Goal: Task Accomplishment & Management: Complete application form

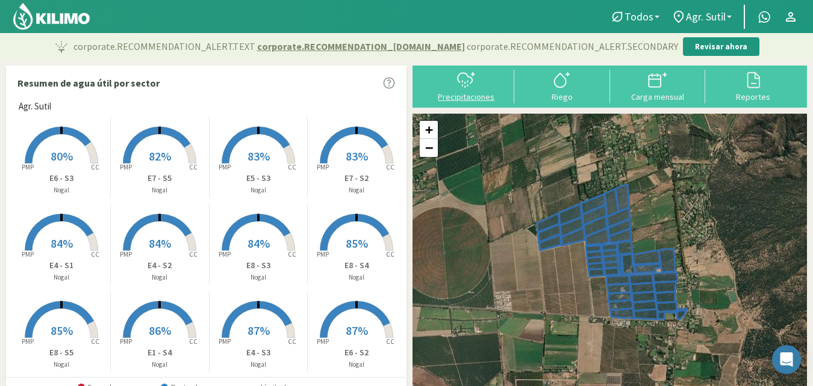
click at [474, 95] on div "Precipitaciones" at bounding box center [466, 97] width 88 height 8
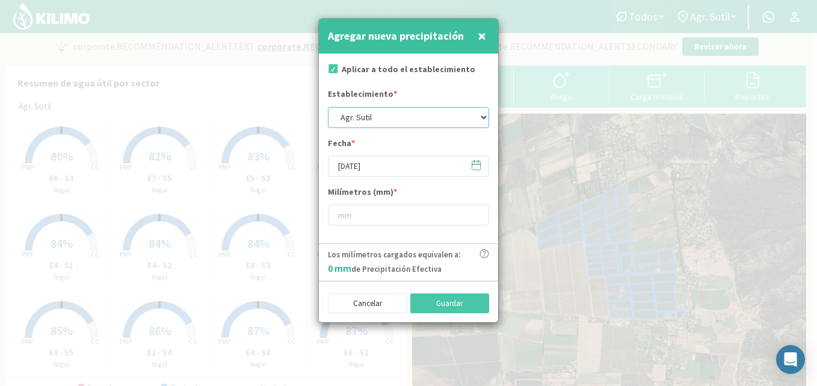
click at [485, 119] on select "Agr. Sutil" at bounding box center [408, 117] width 161 height 21
click at [328, 107] on select "Agr. Sutil" at bounding box center [408, 117] width 161 height 21
click at [479, 165] on icon at bounding box center [476, 164] width 11 height 11
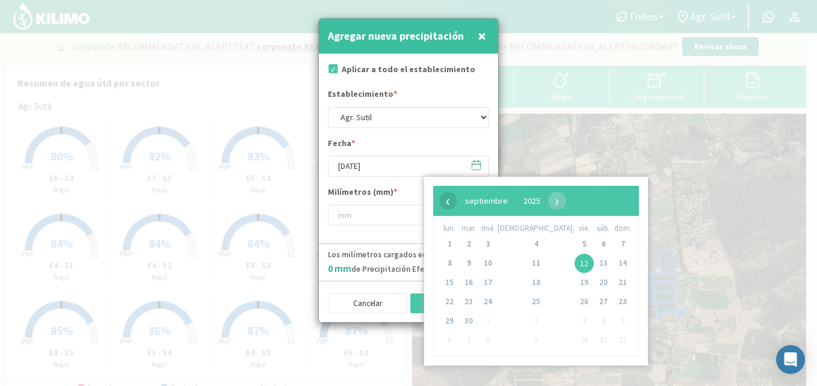
click at [449, 203] on span "‹" at bounding box center [448, 201] width 18 height 18
click at [593, 163] on div at bounding box center [408, 193] width 817 height 386
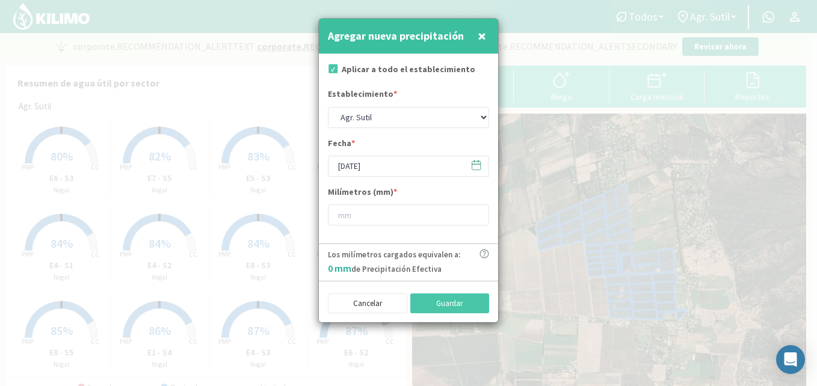
click at [478, 164] on icon at bounding box center [476, 164] width 11 height 11
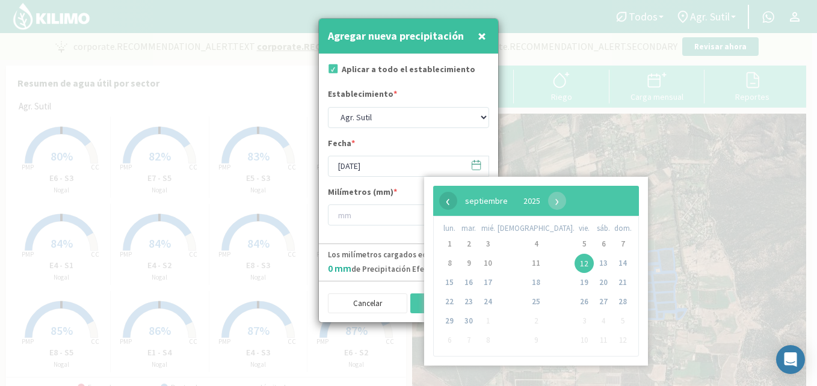
click at [447, 204] on span "‹" at bounding box center [448, 201] width 18 height 18
click at [575, 246] on span "1" at bounding box center [584, 244] width 19 height 19
type input "[DATE]"
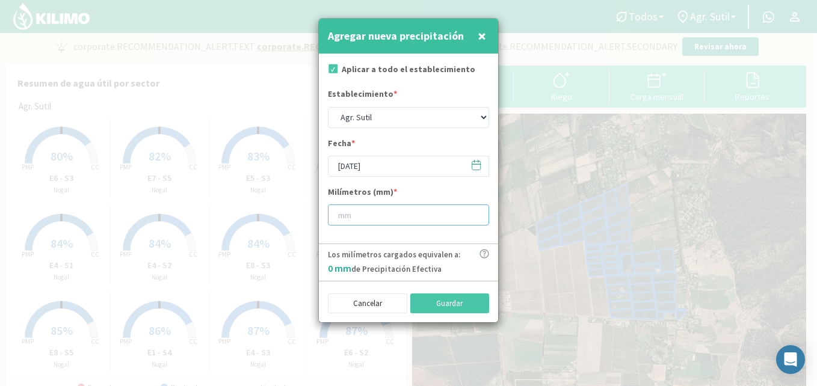
click at [389, 212] on input "number" at bounding box center [408, 215] width 161 height 21
click at [536, 230] on div at bounding box center [408, 193] width 817 height 386
click at [448, 215] on input "39.6" at bounding box center [408, 215] width 161 height 21
click at [474, 217] on input "39" at bounding box center [408, 215] width 161 height 21
click at [474, 212] on input "40" at bounding box center [408, 215] width 161 height 21
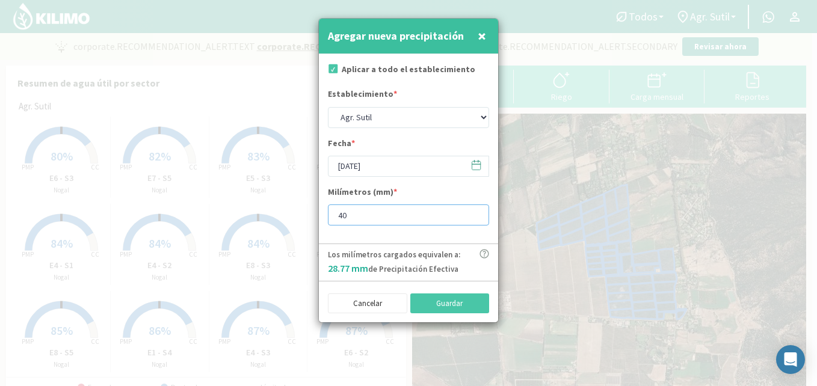
type input "4"
type input "39.6"
click at [546, 260] on div at bounding box center [408, 193] width 817 height 386
click at [472, 302] on button "Guardar" at bounding box center [449, 304] width 79 height 20
type input "[DATE]"
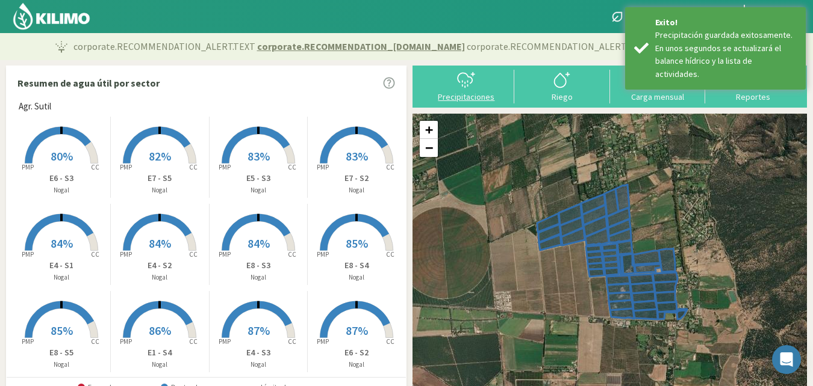
click at [474, 94] on div "Precipitaciones" at bounding box center [466, 97] width 88 height 8
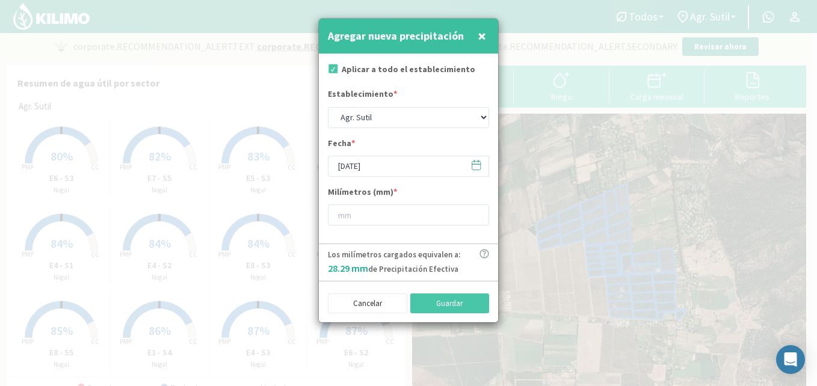
click at [477, 168] on icon at bounding box center [476, 164] width 11 height 11
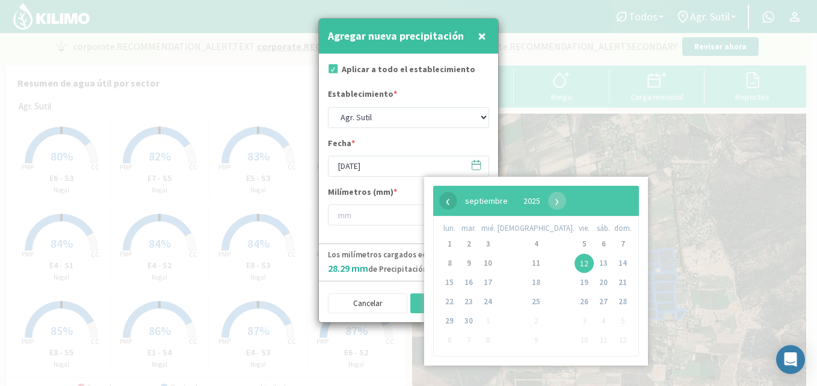
click at [448, 206] on span "‹" at bounding box center [448, 201] width 18 height 18
click at [594, 244] on span "2" at bounding box center [603, 244] width 19 height 19
type input "[DATE]"
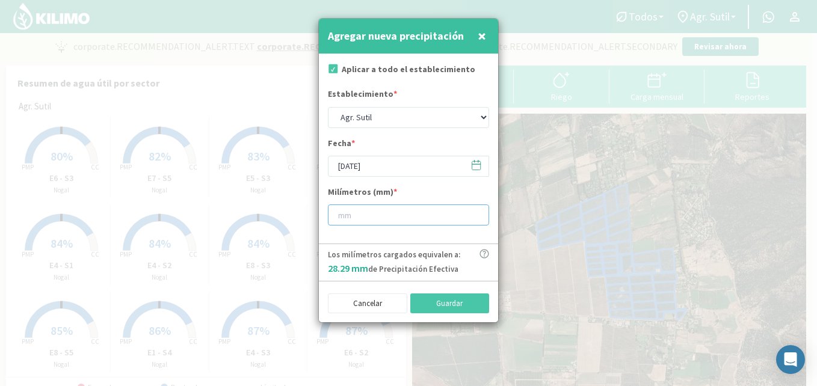
click at [415, 214] on input "number" at bounding box center [408, 215] width 161 height 21
type input "23.1"
click at [542, 200] on div at bounding box center [408, 193] width 817 height 386
click at [464, 300] on button "Guardar" at bounding box center [449, 304] width 79 height 20
type input "[DATE]"
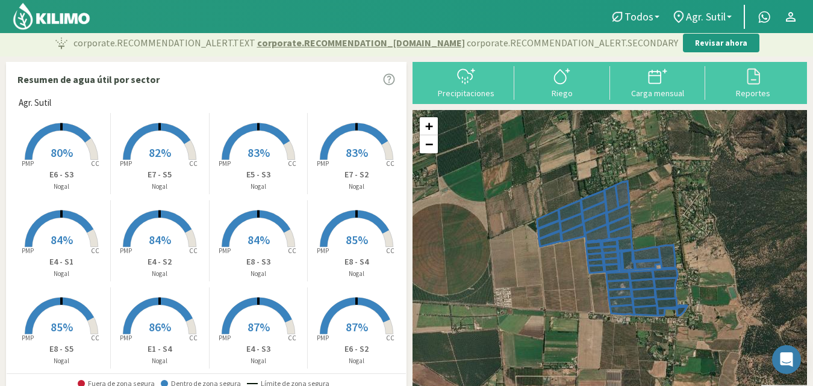
scroll to position [1, 0]
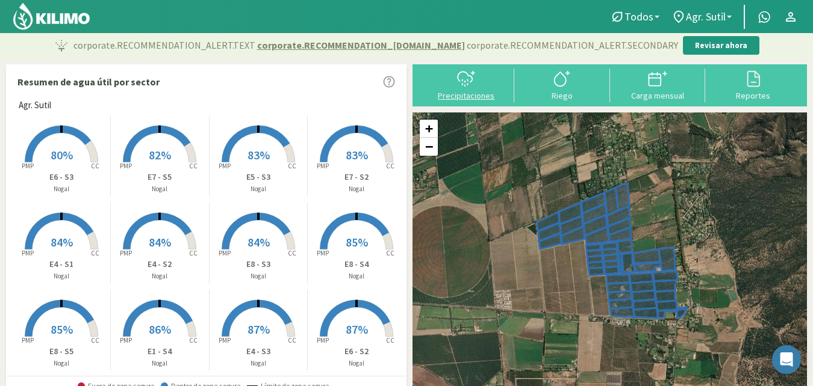
click at [462, 93] on div "Precipitaciones" at bounding box center [466, 95] width 88 height 8
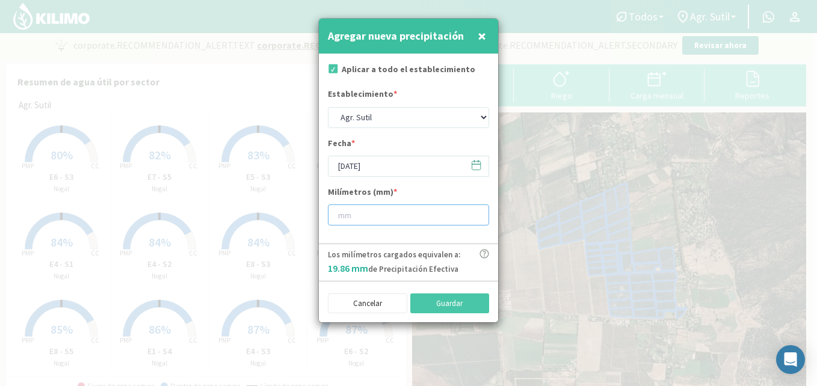
click at [429, 206] on input "number" at bounding box center [408, 215] width 161 height 21
click at [480, 33] on span "×" at bounding box center [482, 36] width 8 height 20
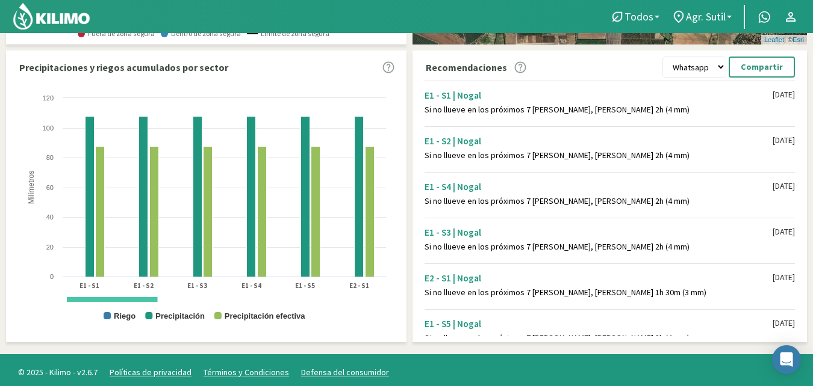
scroll to position [358, 0]
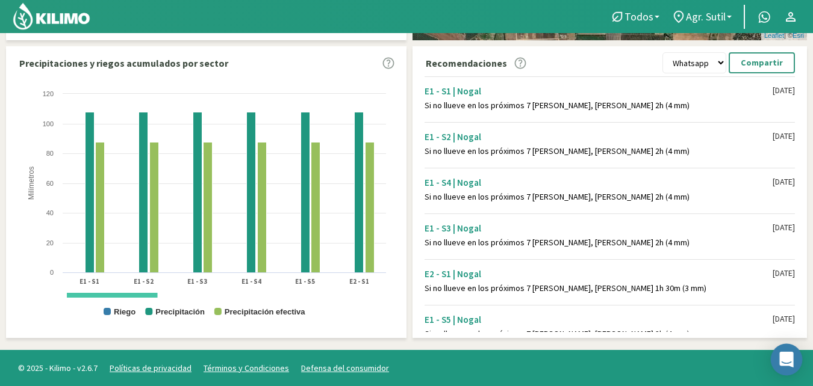
click at [782, 361] on icon "Open Intercom Messenger" at bounding box center [786, 360] width 14 height 16
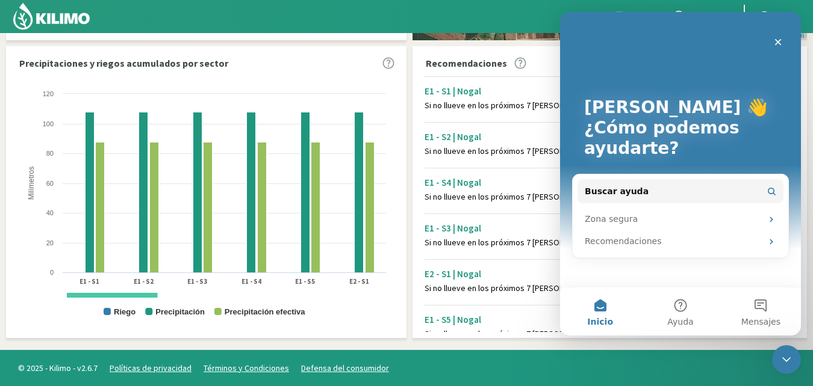
scroll to position [0, 0]
click at [774, 39] on icon "Cerrar" at bounding box center [778, 42] width 10 height 10
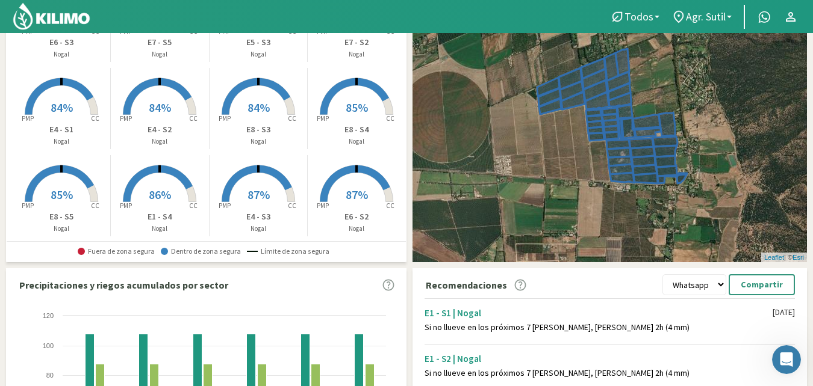
scroll to position [134, 0]
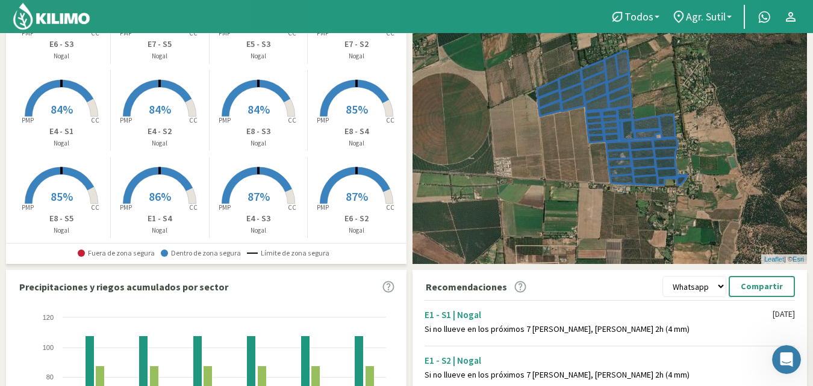
click at [724, 285] on select "Whatsapp Excel PDF" at bounding box center [694, 286] width 64 height 21
click at [737, 240] on div "+ − Leaflet | © Esri" at bounding box center [609, 122] width 394 height 285
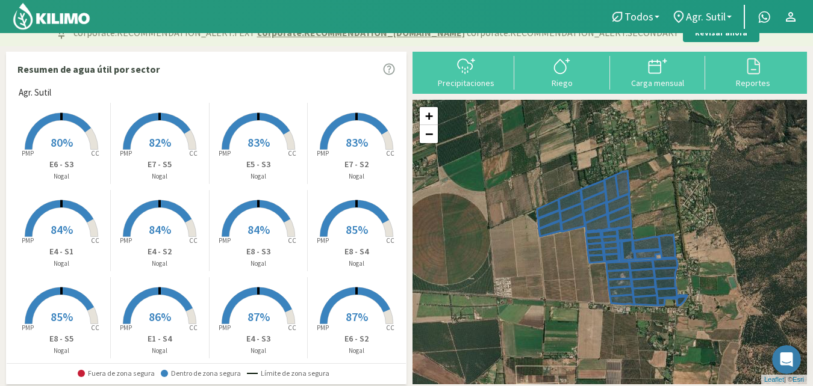
scroll to position [0, 0]
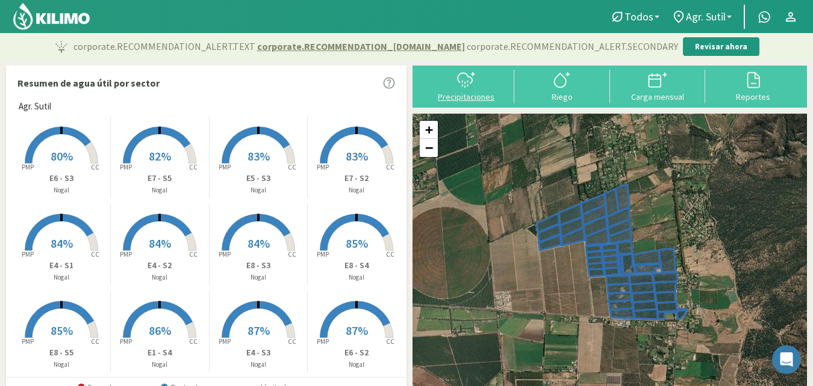
click at [461, 100] on div "Precipitaciones" at bounding box center [466, 97] width 88 height 8
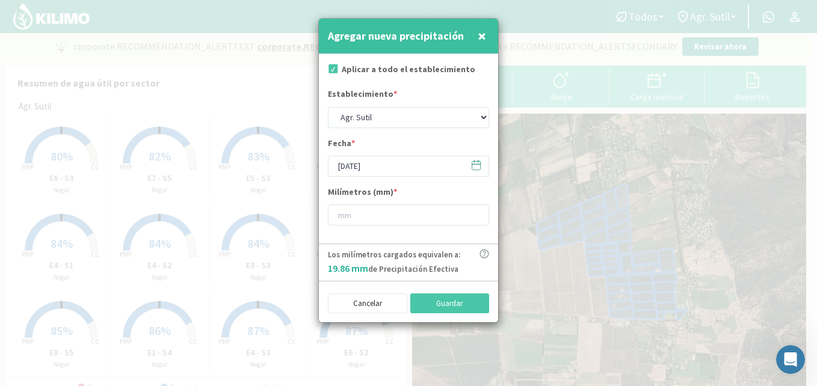
click at [480, 39] on span "×" at bounding box center [482, 36] width 8 height 20
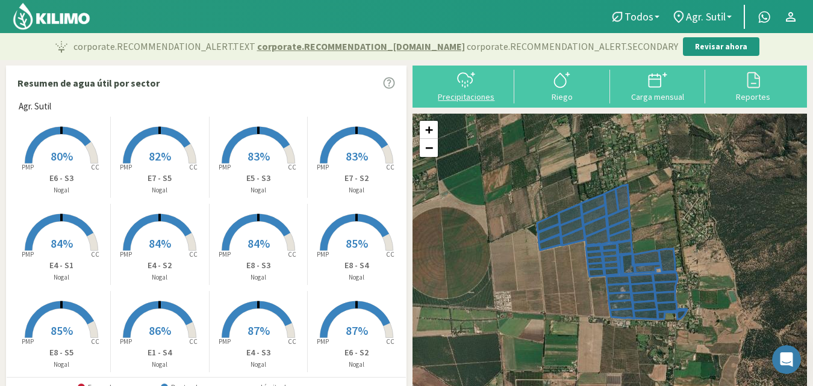
click at [472, 94] on div "Precipitaciones" at bounding box center [466, 97] width 88 height 8
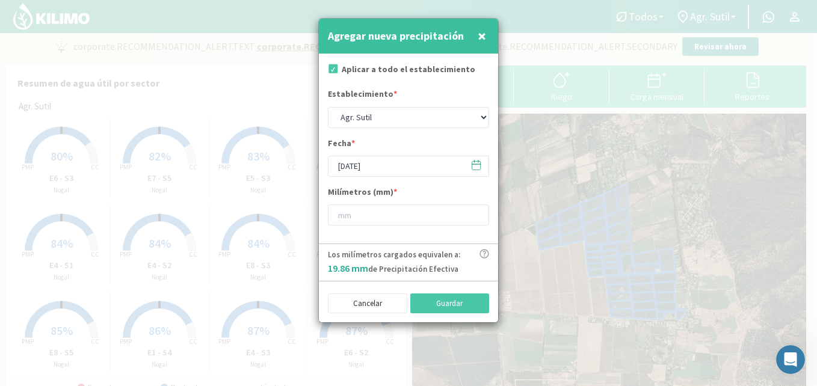
click at [478, 42] on span "×" at bounding box center [482, 36] width 8 height 20
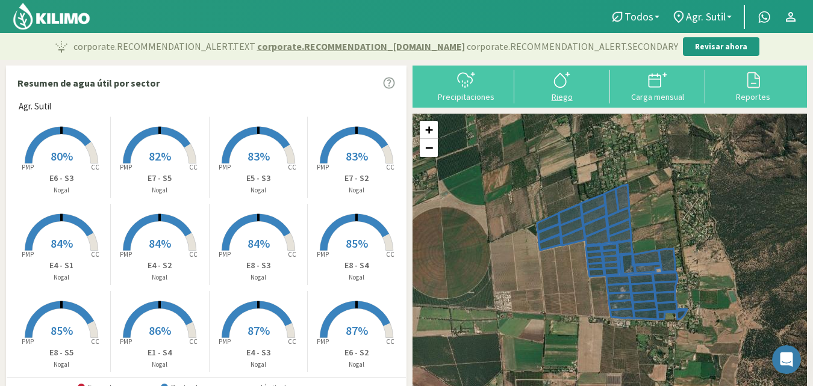
click at [563, 97] on div "Riego" at bounding box center [562, 97] width 88 height 8
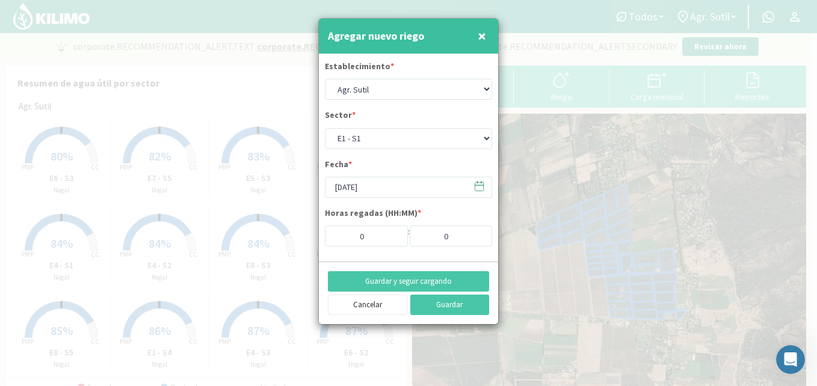
click at [482, 34] on span "×" at bounding box center [482, 36] width 8 height 20
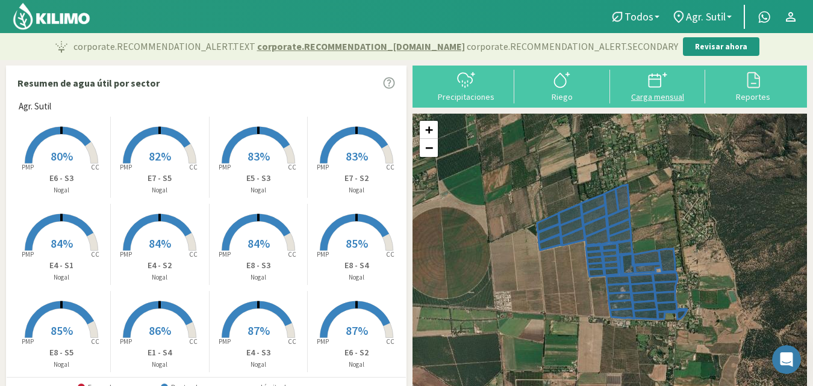
click at [665, 99] on div "Carga mensual" at bounding box center [657, 97] width 88 height 8
click at [763, 96] on div "Reportes" at bounding box center [752, 97] width 88 height 8
click at [468, 95] on div "Precipitaciones" at bounding box center [466, 97] width 88 height 8
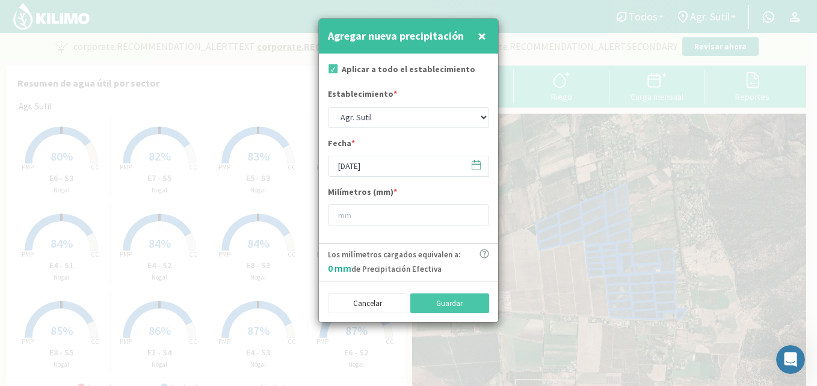
click at [476, 162] on icon at bounding box center [476, 164] width 11 height 11
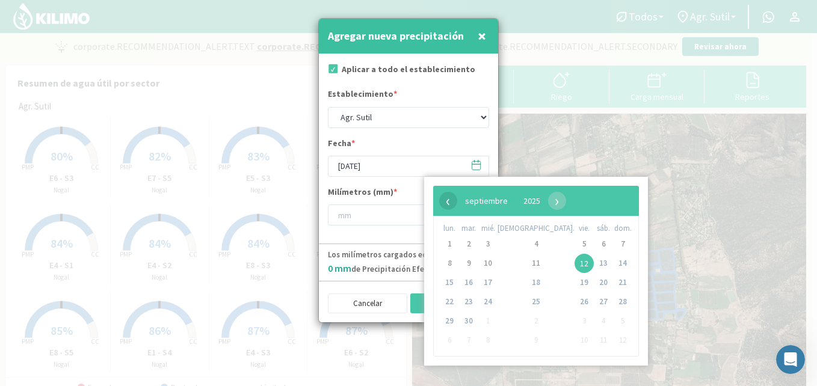
click at [445, 205] on span "‹" at bounding box center [448, 201] width 18 height 18
click at [575, 283] on span "15" at bounding box center [584, 282] width 19 height 19
type input "[DATE]"
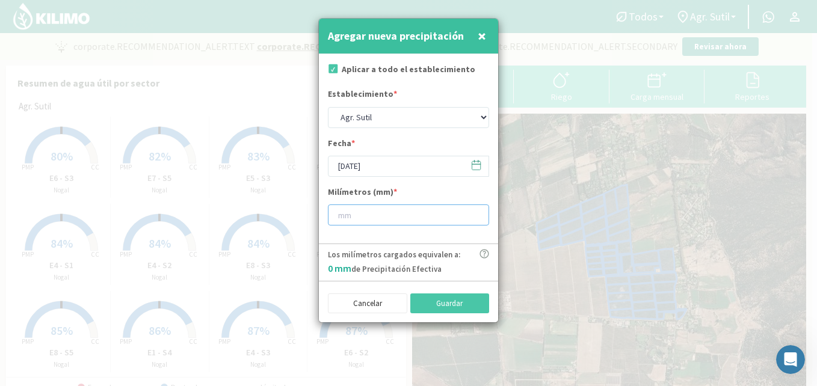
click at [371, 216] on input "number" at bounding box center [408, 215] width 161 height 21
type input "1.3"
click at [454, 301] on button "Guardar" at bounding box center [449, 304] width 79 height 20
type input "[DATE]"
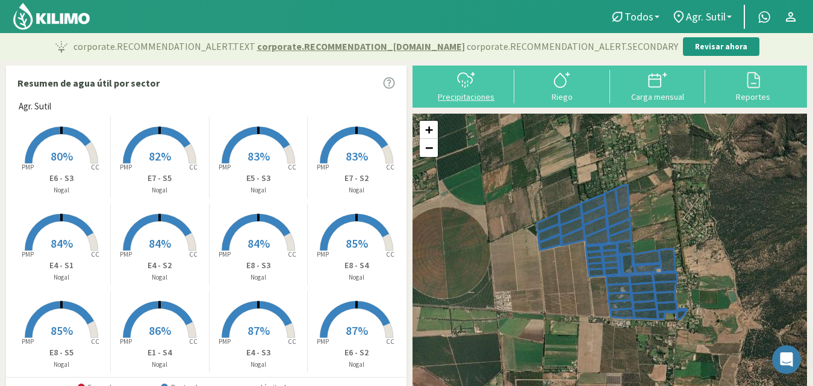
click at [468, 99] on div "Precipitaciones" at bounding box center [466, 97] width 88 height 8
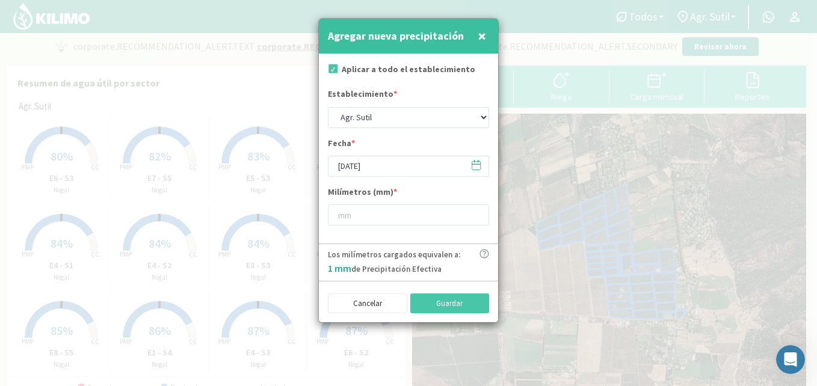
click at [478, 164] on icon at bounding box center [476, 164] width 11 height 11
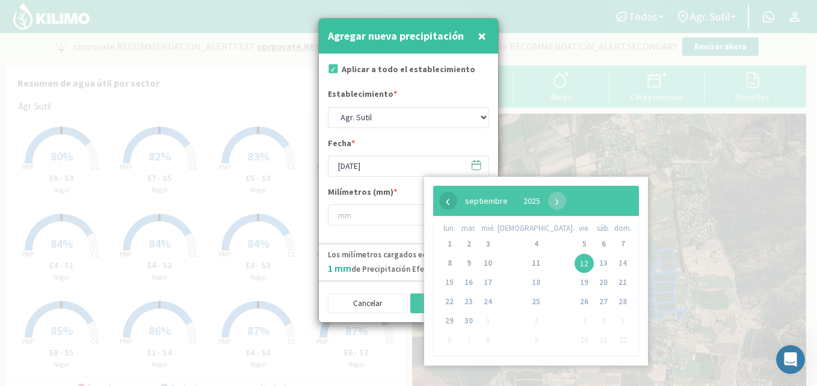
click at [447, 200] on span "‹" at bounding box center [448, 201] width 18 height 18
click at [495, 301] on span "20" at bounding box center [487, 302] width 19 height 19
type input "[DATE]"
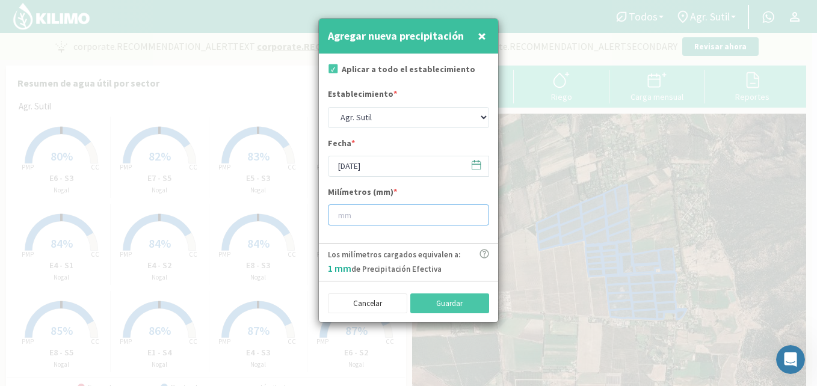
click at [377, 216] on input "number" at bounding box center [408, 215] width 161 height 21
type input "1.3"
click at [445, 302] on button "Guardar" at bounding box center [449, 304] width 79 height 20
type input "[DATE]"
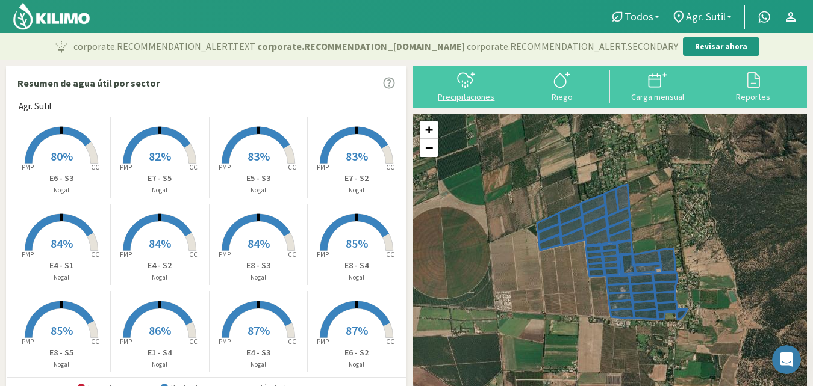
click at [478, 98] on div "Precipitaciones" at bounding box center [466, 97] width 88 height 8
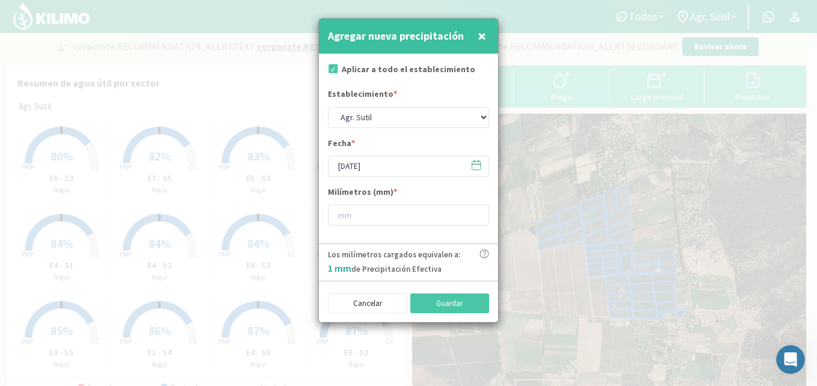
click at [476, 167] on icon at bounding box center [476, 164] width 11 height 11
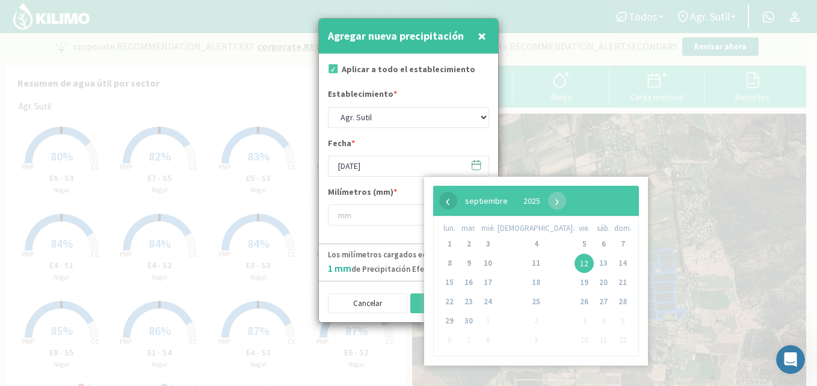
click at [451, 200] on span "‹" at bounding box center [448, 201] width 18 height 18
click at [527, 305] on span "21" at bounding box center [536, 302] width 19 height 19
type input "[DATE]"
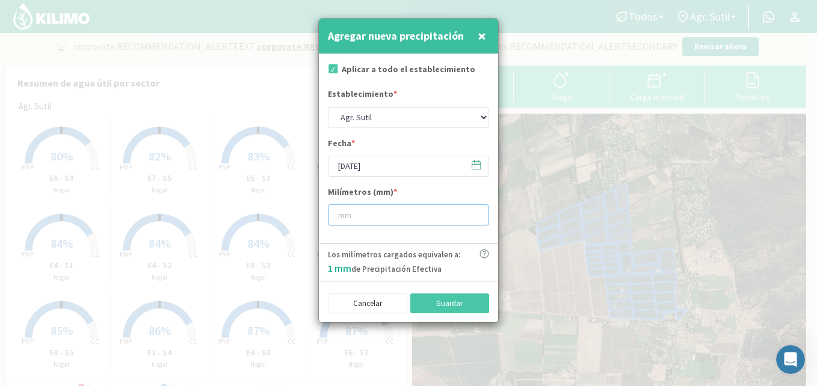
click at [398, 215] on input "number" at bounding box center [408, 215] width 161 height 21
type input "32.3"
click at [451, 299] on button "Guardar" at bounding box center [449, 304] width 79 height 20
type input "[DATE]"
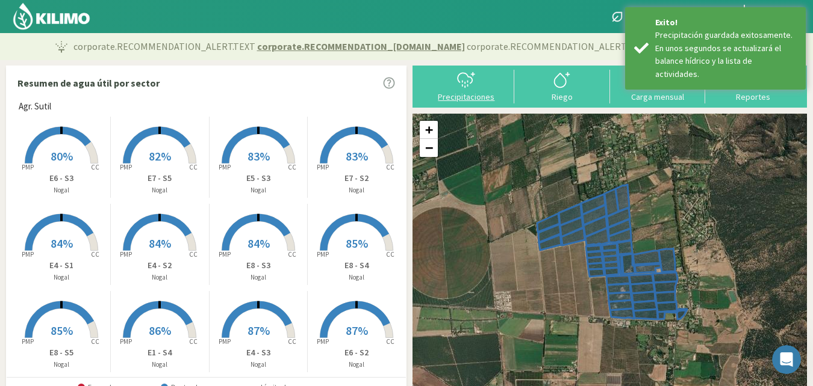
click at [470, 101] on div "Precipitaciones" at bounding box center [466, 97] width 88 height 8
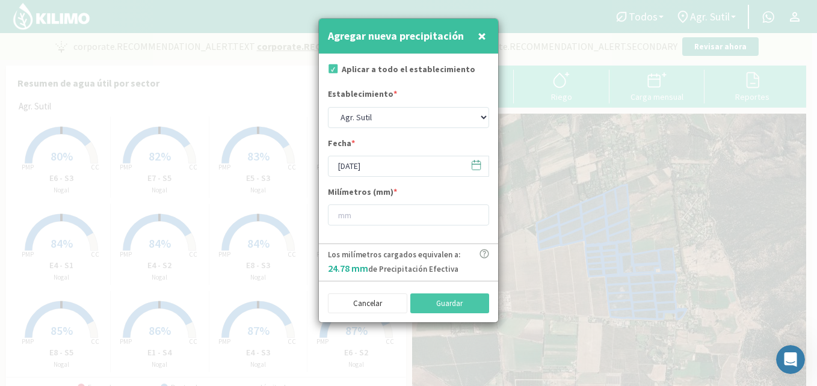
click at [474, 162] on icon at bounding box center [474, 162] width 0 height 2
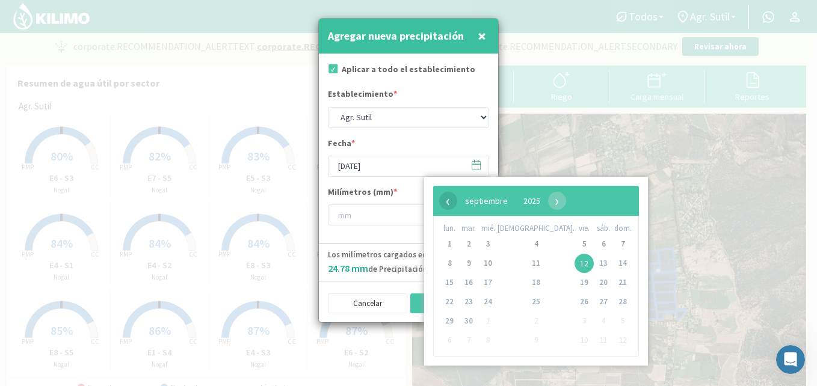
click at [446, 203] on span "‹" at bounding box center [448, 201] width 18 height 18
click at [575, 306] on span "22" at bounding box center [584, 302] width 19 height 19
type input "[DATE]"
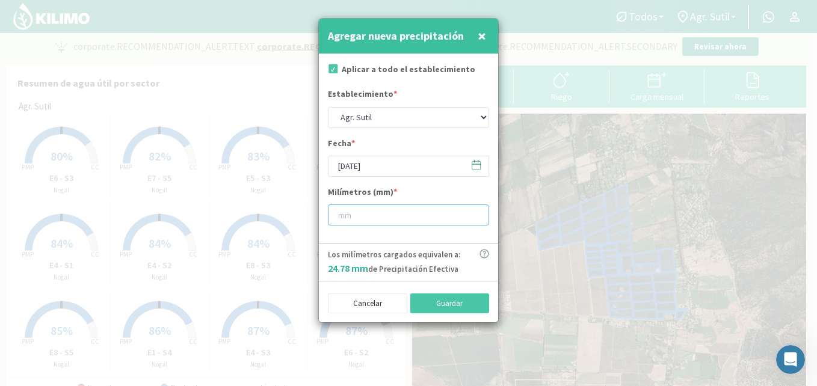
click at [366, 212] on input "number" at bounding box center [408, 215] width 161 height 21
type input "35.6"
click at [436, 299] on button "Guardar" at bounding box center [449, 304] width 79 height 20
type input "[DATE]"
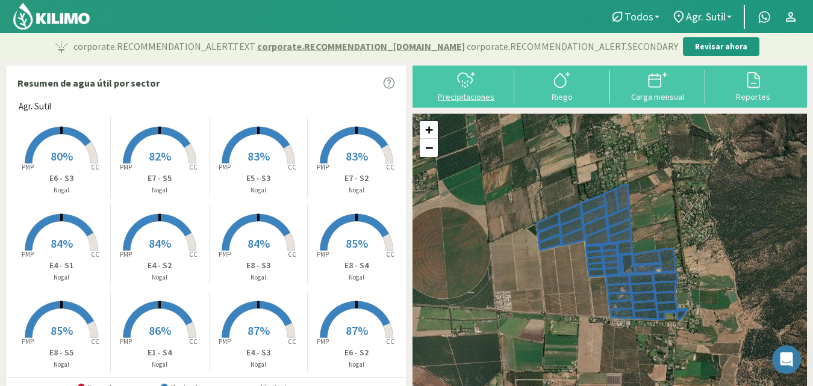
click at [472, 94] on div "Precipitaciones" at bounding box center [466, 97] width 88 height 8
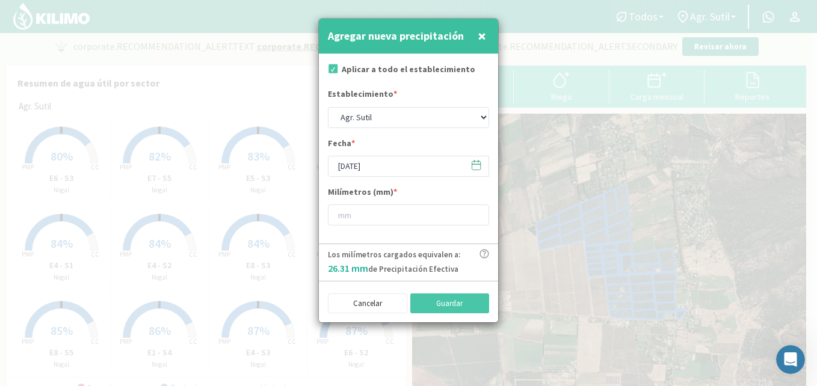
click at [479, 168] on icon at bounding box center [476, 164] width 11 height 11
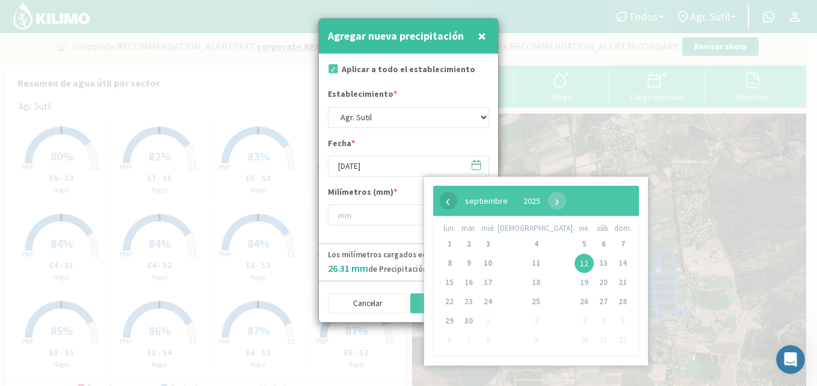
click at [449, 203] on span "‹" at bounding box center [448, 201] width 18 height 18
click at [594, 303] on span "23" at bounding box center [603, 302] width 19 height 19
type input "[DATE]"
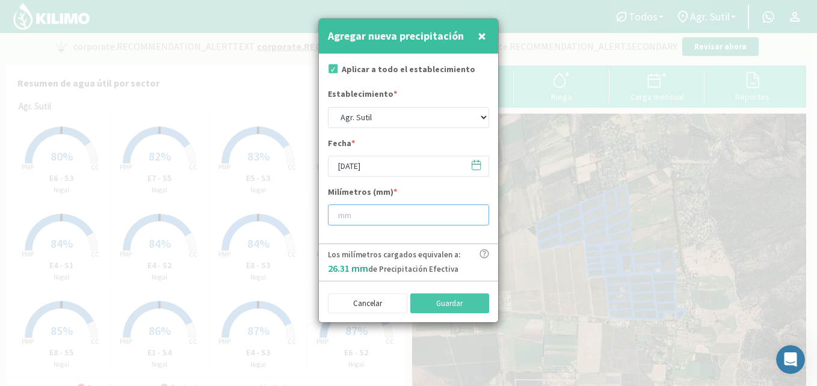
click at [412, 216] on input "number" at bounding box center [408, 215] width 161 height 21
type input "0.5"
click at [442, 302] on button "Guardar" at bounding box center [449, 304] width 79 height 20
type input "[DATE]"
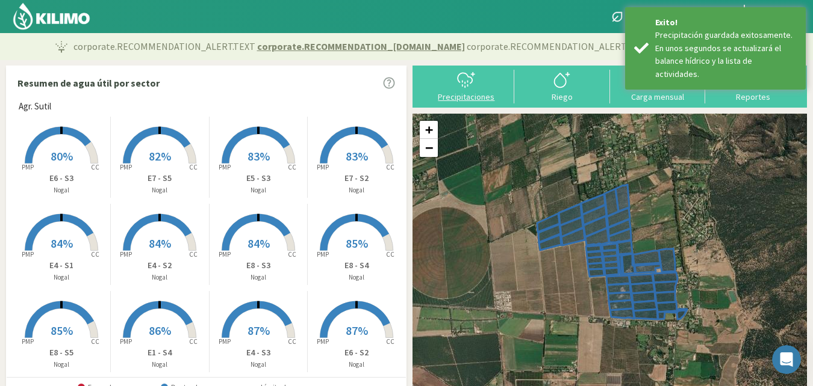
click at [466, 99] on div "Precipitaciones" at bounding box center [466, 97] width 88 height 8
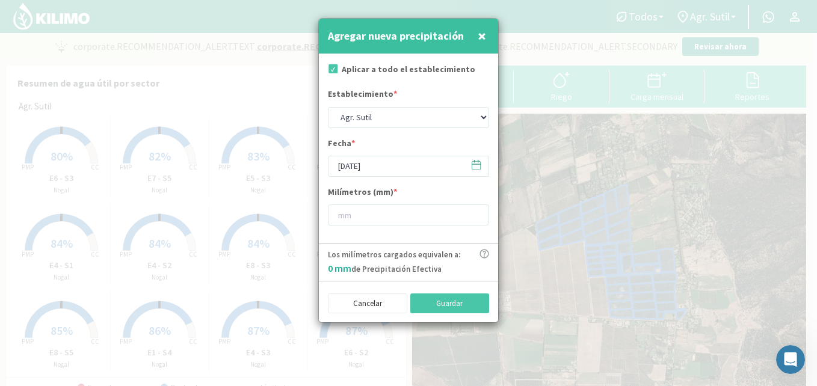
click at [475, 163] on icon at bounding box center [476, 164] width 11 height 11
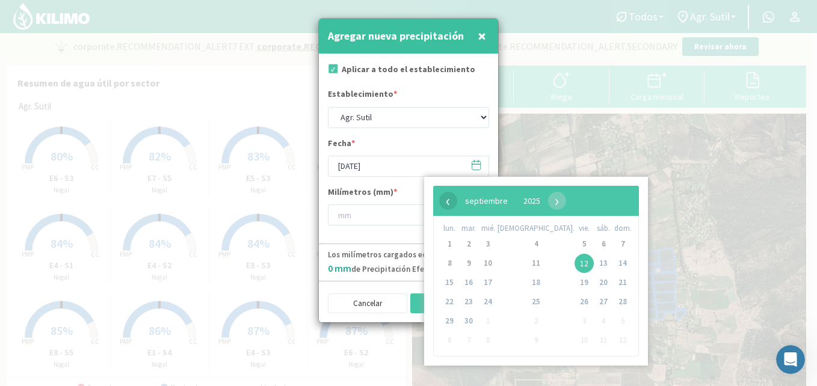
click at [449, 203] on span "‹" at bounding box center [448, 201] width 18 height 18
click at [594, 321] on span "30" at bounding box center [603, 321] width 19 height 19
type input "[DATE]"
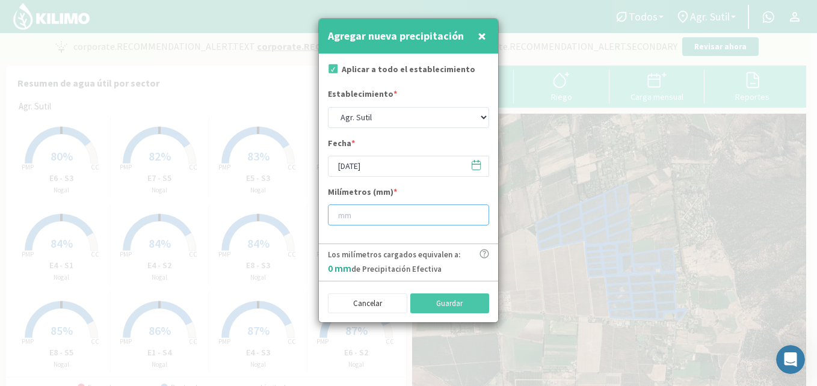
click at [378, 213] on input "number" at bounding box center [408, 215] width 161 height 21
type input "0.5"
click at [442, 300] on button "Guardar" at bounding box center [449, 304] width 79 height 20
type input "[DATE]"
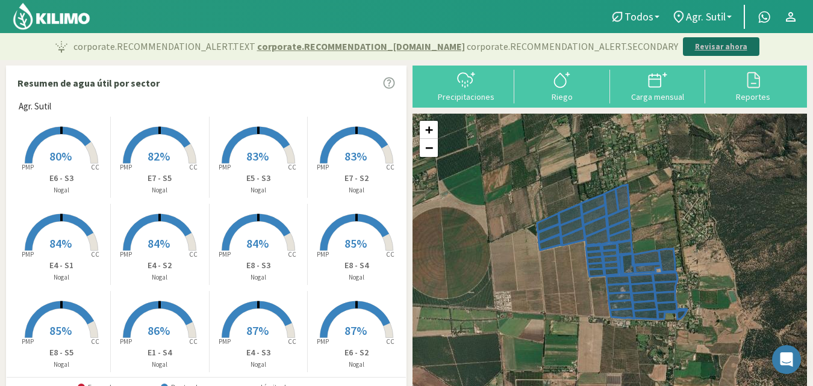
click at [695, 46] on p "Revisar ahora" at bounding box center [721, 47] width 52 height 12
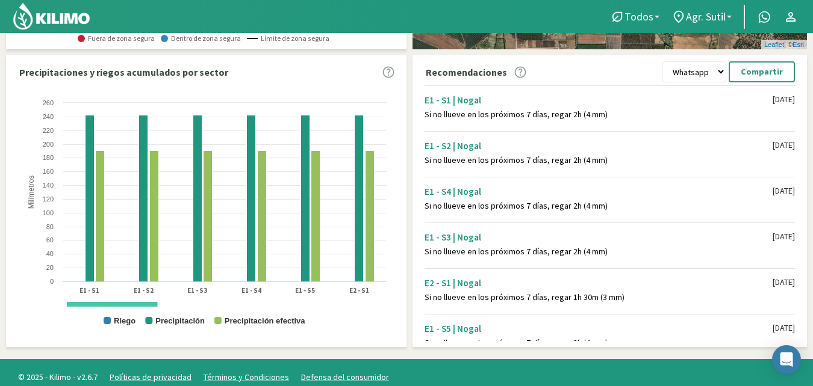
scroll to position [331, 0]
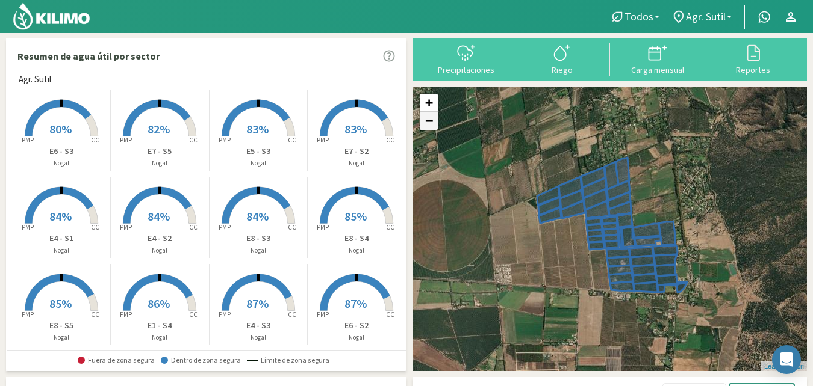
click at [429, 128] on link "−" at bounding box center [429, 121] width 18 height 18
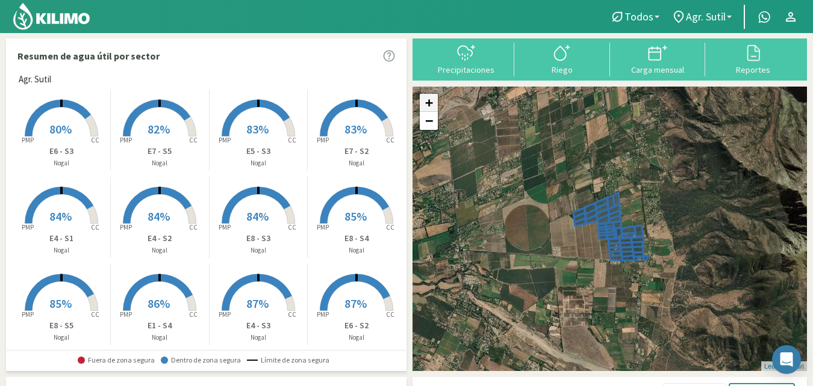
click at [425, 102] on link "+" at bounding box center [429, 103] width 18 height 18
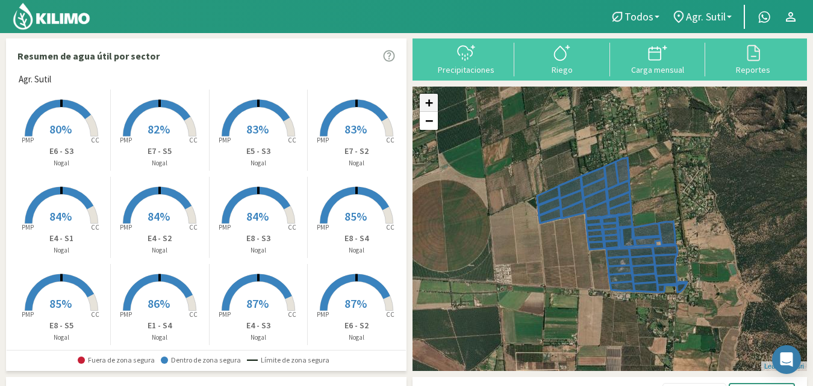
click at [425, 102] on link "+" at bounding box center [429, 103] width 18 height 18
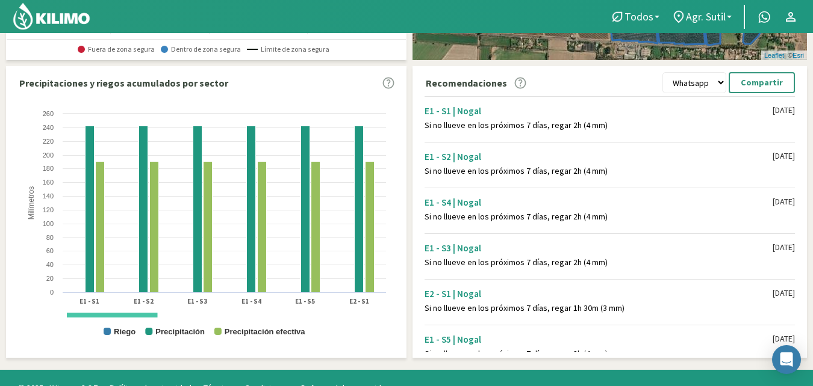
scroll to position [331, 0]
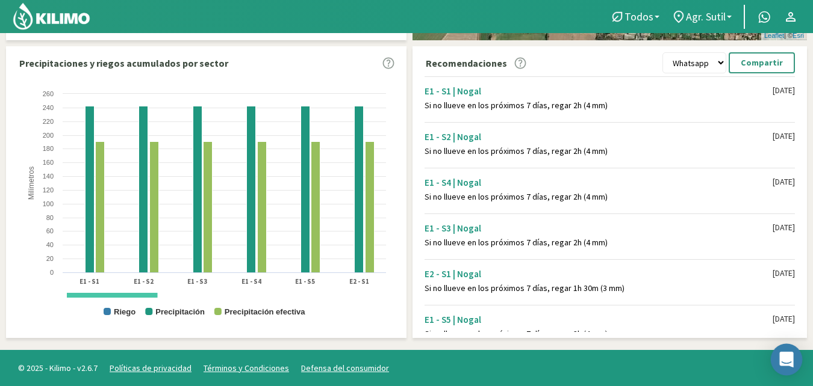
click at [782, 362] on icon "Open Intercom Messenger" at bounding box center [786, 360] width 14 height 16
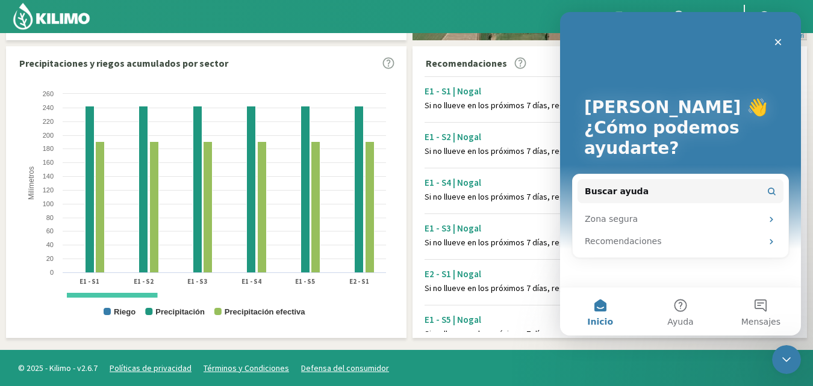
scroll to position [0, 0]
click at [777, 40] on icon "Cerrar" at bounding box center [778, 42] width 10 height 10
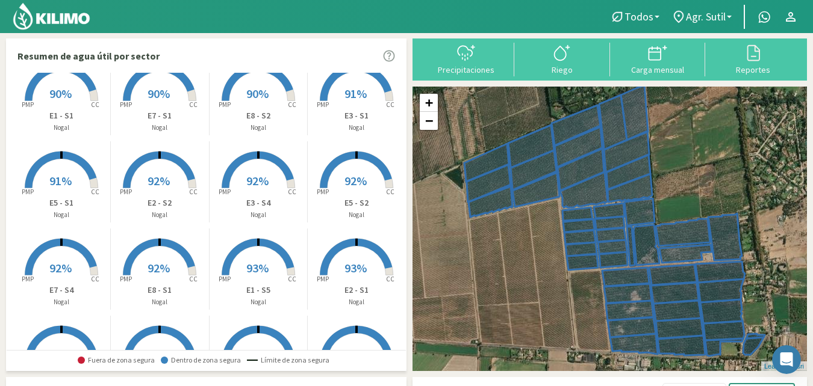
scroll to position [621, 0]
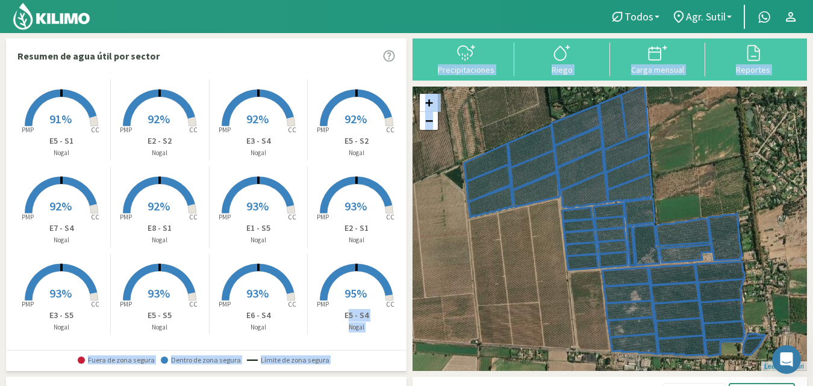
drag, startPoint x: 410, startPoint y: 325, endPoint x: 403, endPoint y: 332, distance: 9.8
click at [403, 332] on div "Resumen de agua útil por sector Agr. Sutil Created with Highcharts 9.2.2 PMP CC…" at bounding box center [406, 357] width 801 height 637
click at [506, 312] on div "+ − Leaflet | © Esri" at bounding box center [609, 229] width 394 height 285
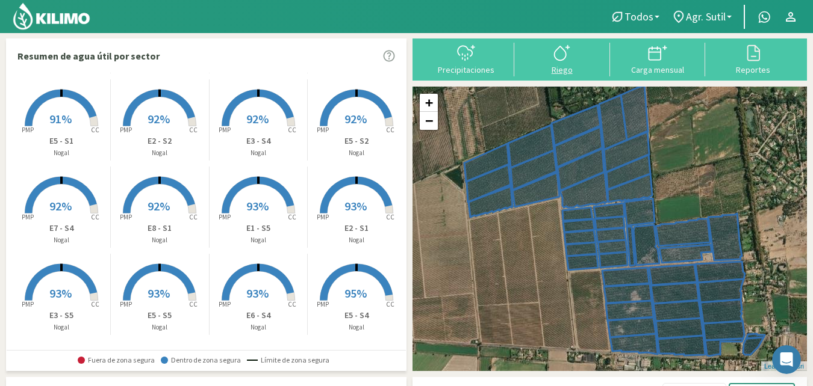
click at [569, 68] on div "Riego" at bounding box center [562, 70] width 88 height 8
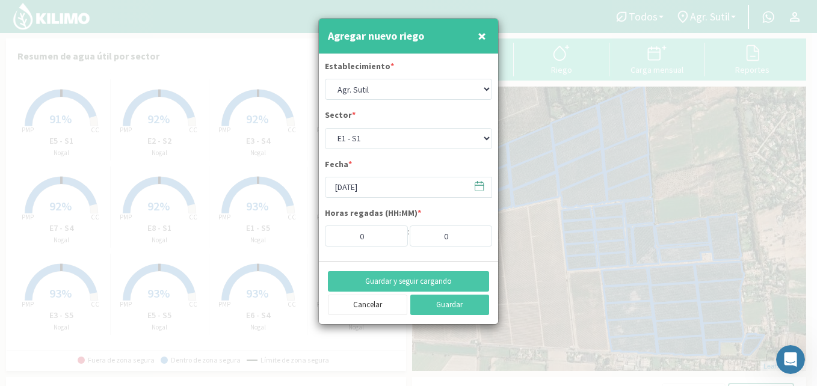
click at [482, 37] on span "×" at bounding box center [482, 36] width 8 height 20
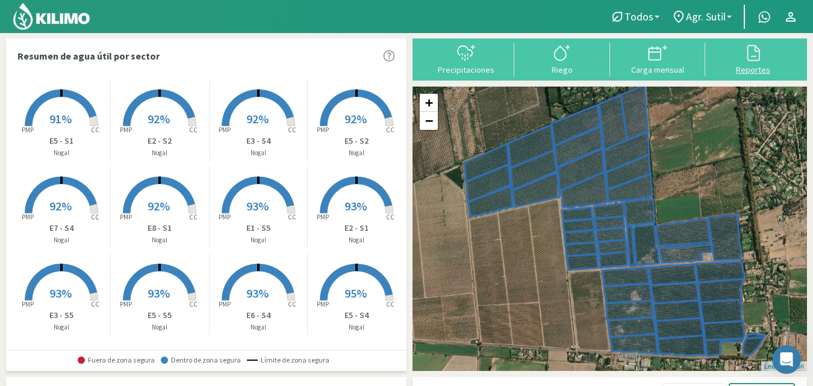
click at [754, 66] on div "Reportes" at bounding box center [752, 70] width 88 height 8
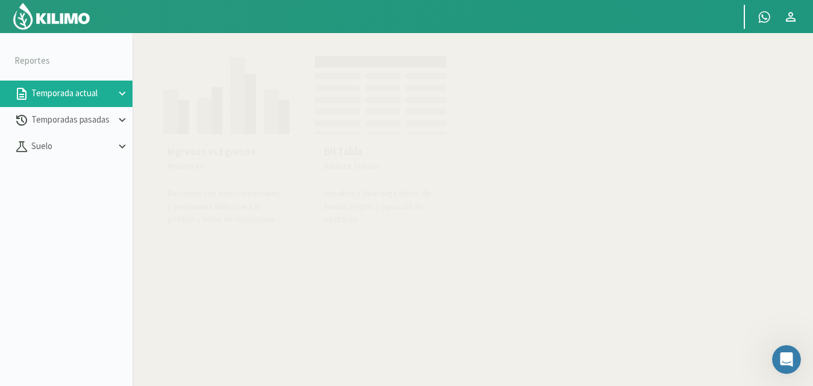
click at [125, 93] on icon at bounding box center [122, 93] width 13 height 13
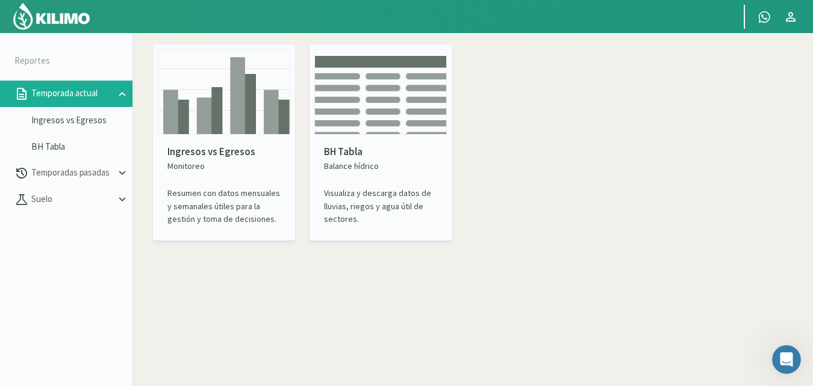
click at [153, 272] on div "Ingresos vs Egresos Monitoreo Resumen con datos mensuales y semanales útiles pa…" at bounding box center [472, 226] width 680 height 386
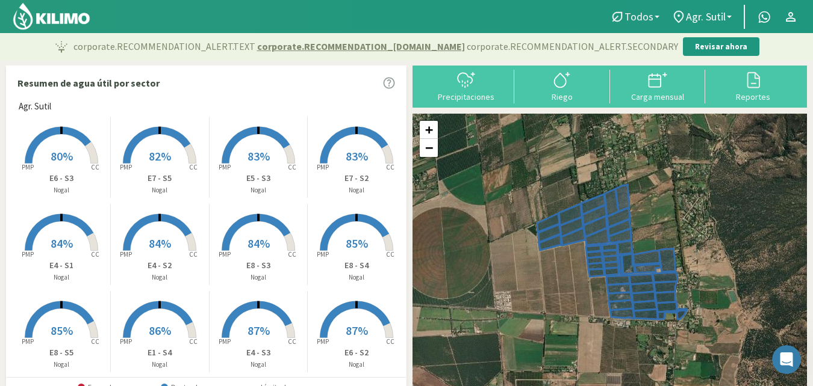
click at [657, 16] on b at bounding box center [656, 17] width 5 height 2
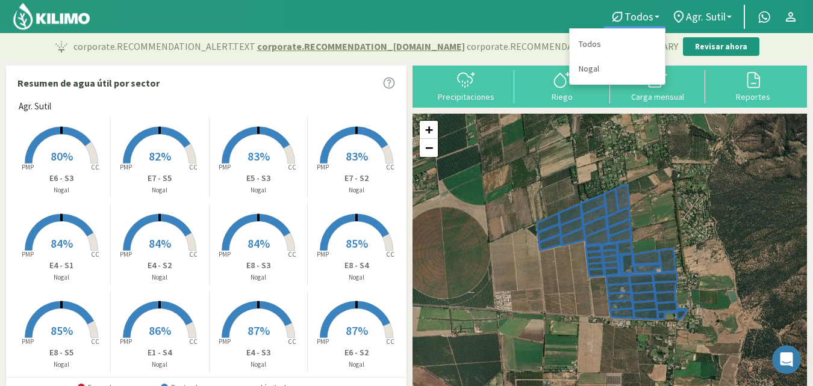
click at [711, 166] on div "+ − Leaflet | © Esri" at bounding box center [609, 256] width 394 height 285
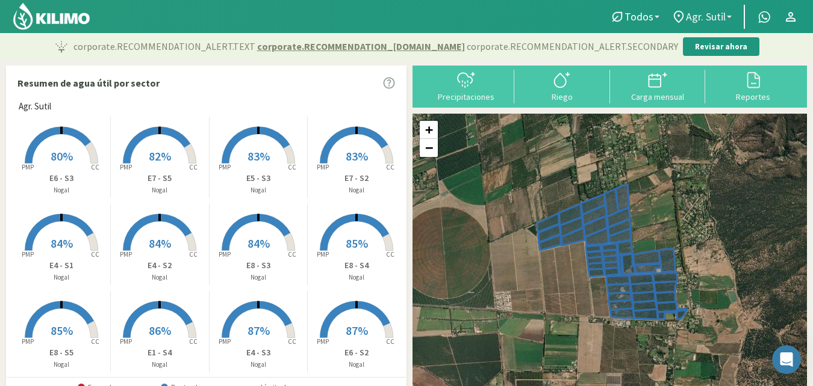
click at [731, 16] on b at bounding box center [728, 17] width 5 height 2
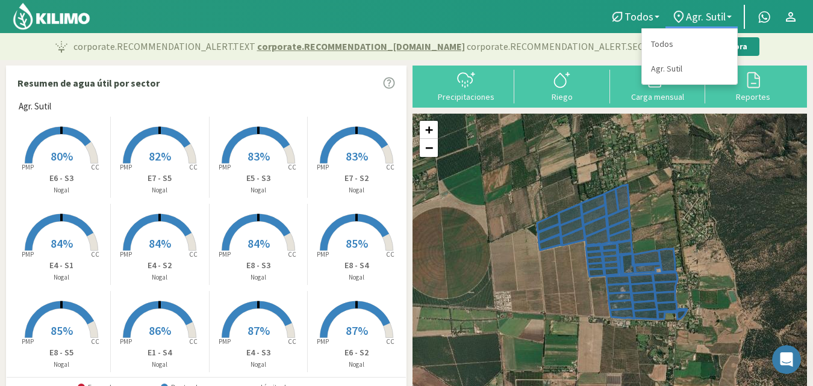
click at [727, 155] on div "+ − Leaflet | © Esri" at bounding box center [609, 256] width 394 height 285
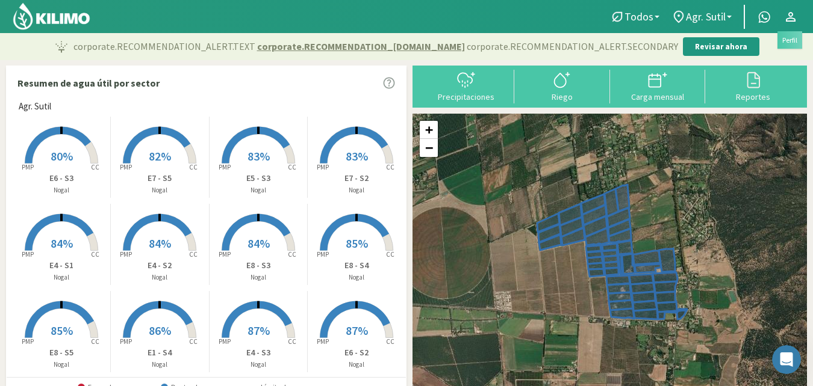
click at [791, 14] on icon at bounding box center [790, 17] width 14 height 14
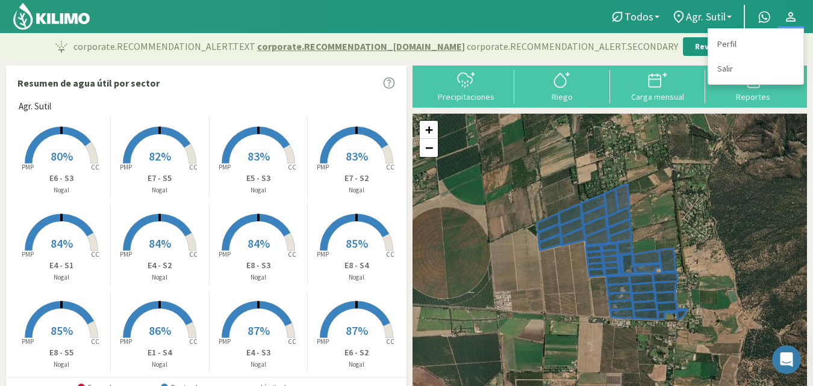
click at [770, 164] on div "+ − Leaflet | © Esri" at bounding box center [609, 256] width 394 height 285
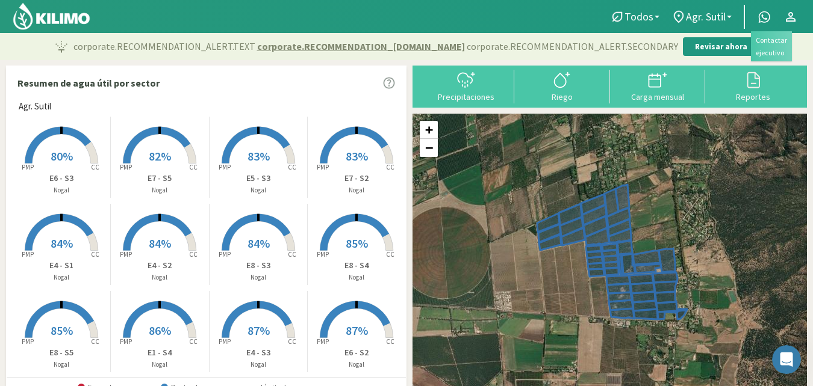
click at [767, 18] on icon at bounding box center [763, 16] width 11 height 11
